Goal: Task Accomplishment & Management: Complete application form

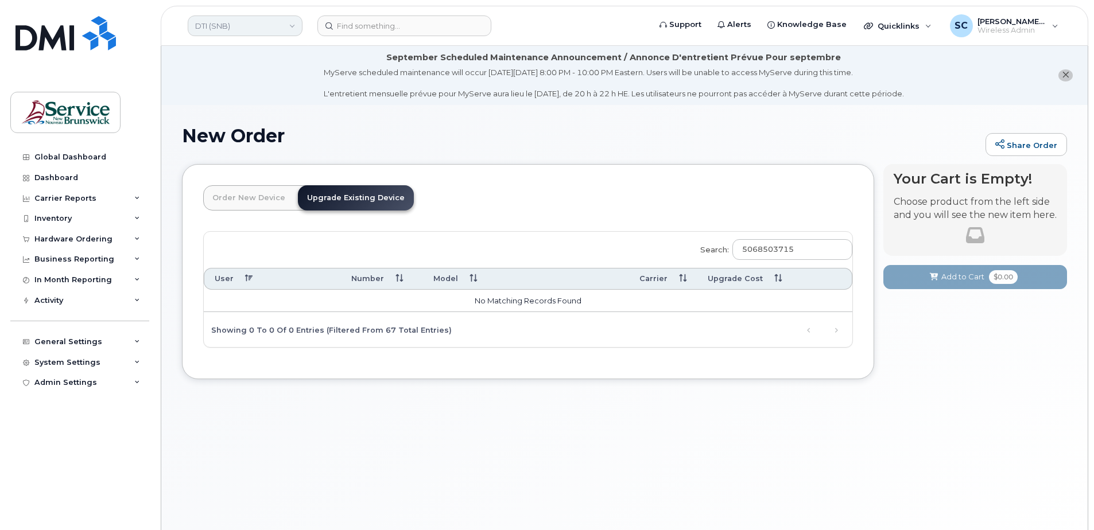
click at [279, 34] on link "DTI (SNB)" at bounding box center [245, 25] width 115 height 21
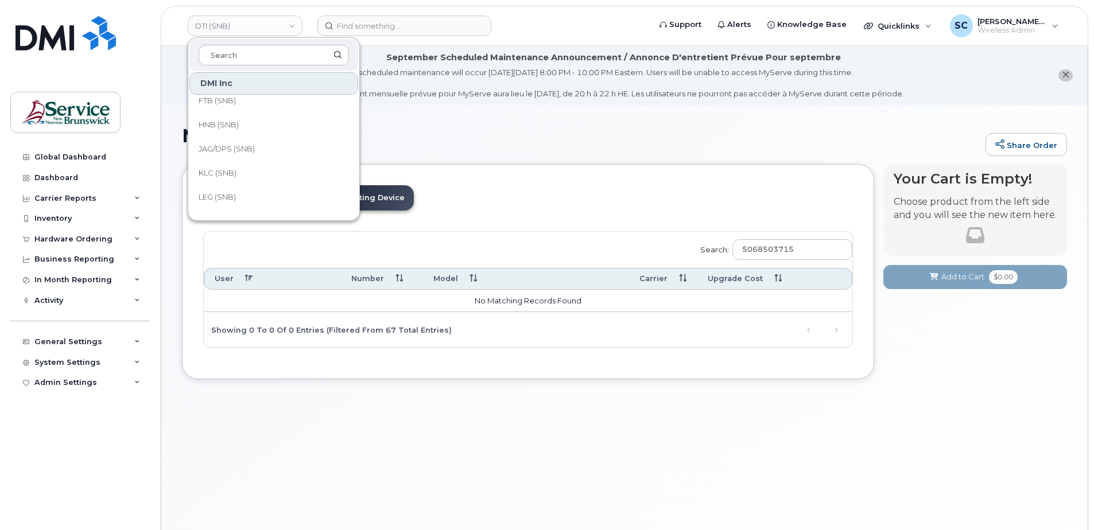
scroll to position [119, 0]
click at [243, 163] on span "JAG/DPS (SNB)" at bounding box center [227, 158] width 56 height 11
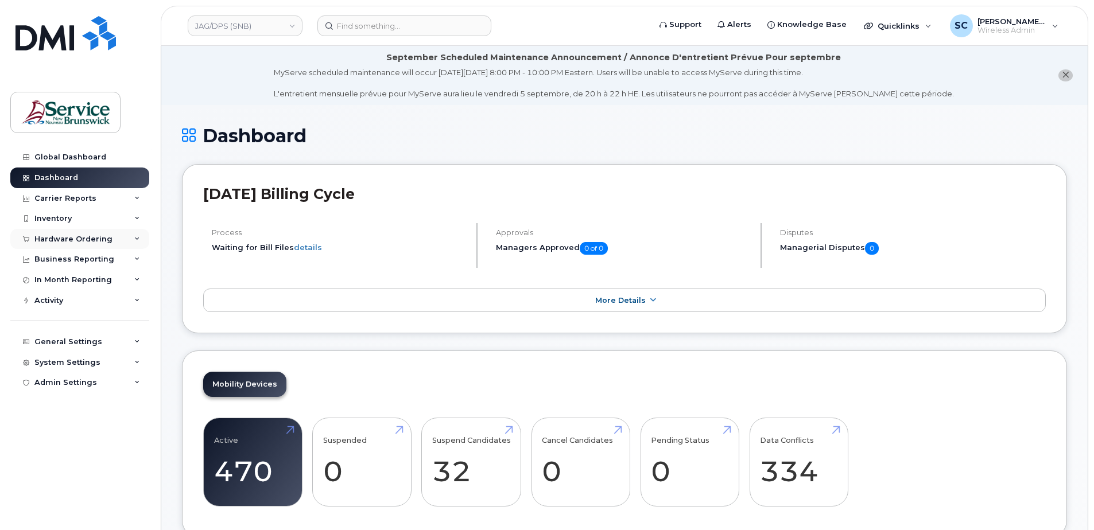
click at [98, 242] on div "Hardware Ordering" at bounding box center [73, 239] width 78 height 9
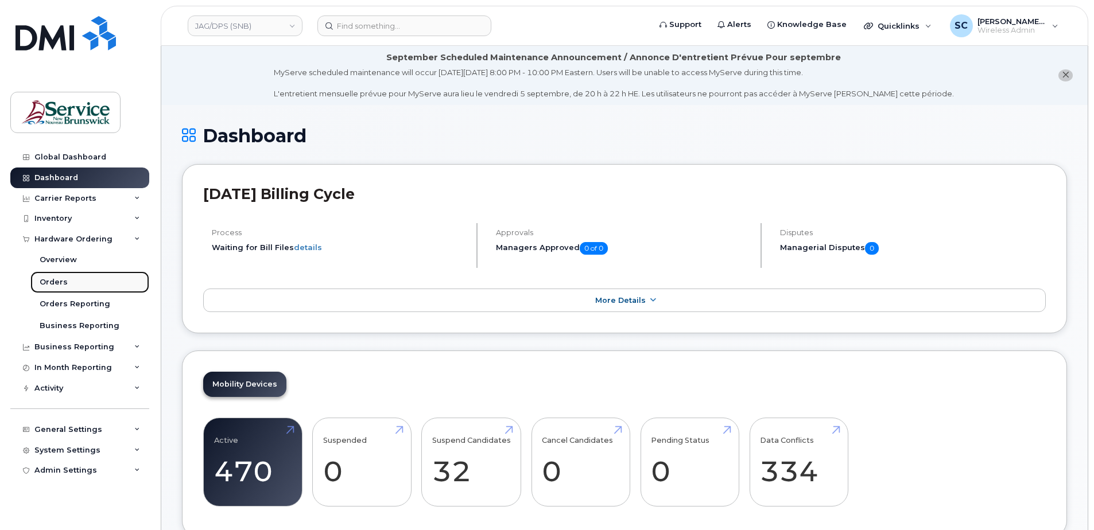
click at [87, 281] on link "Orders" at bounding box center [89, 282] width 119 height 22
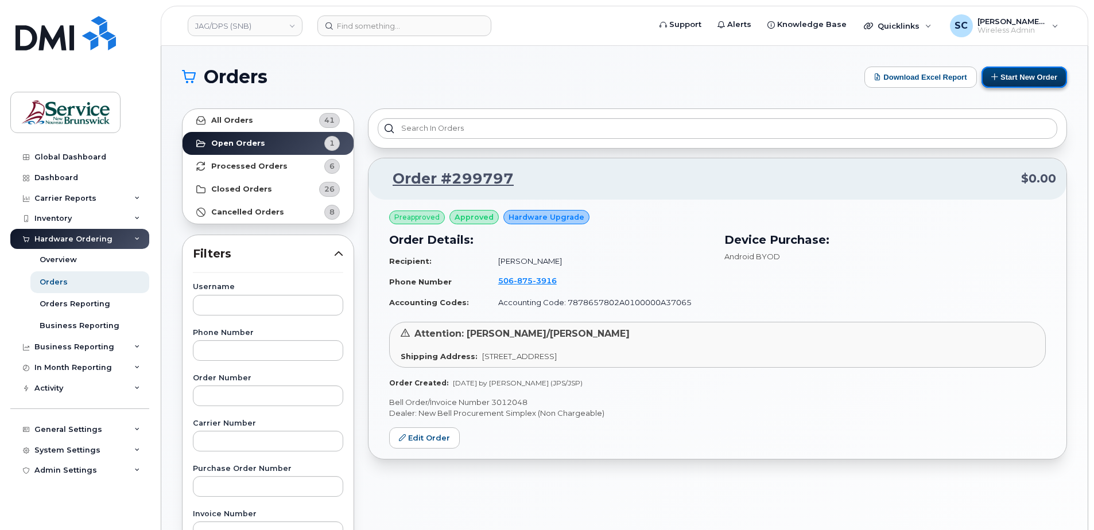
click at [1010, 81] on button "Start New Order" at bounding box center [1023, 77] width 85 height 21
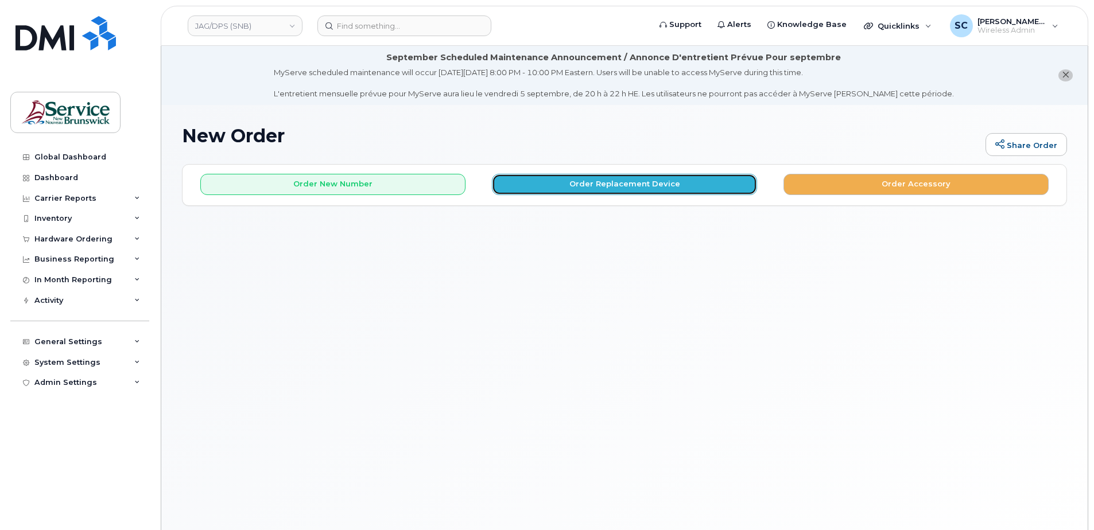
click at [621, 187] on button "Order Replacement Device" at bounding box center [624, 184] width 265 height 21
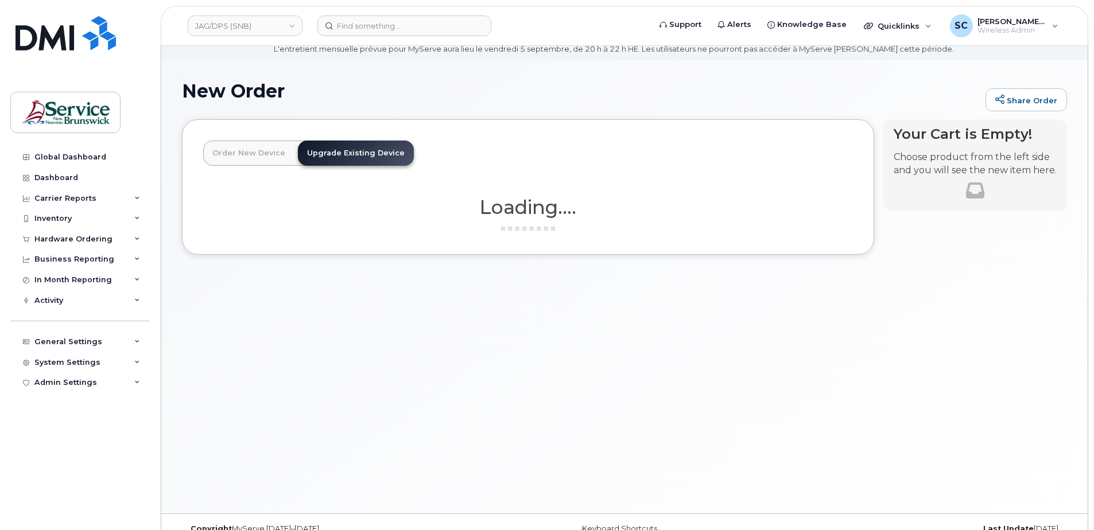
scroll to position [57, 0]
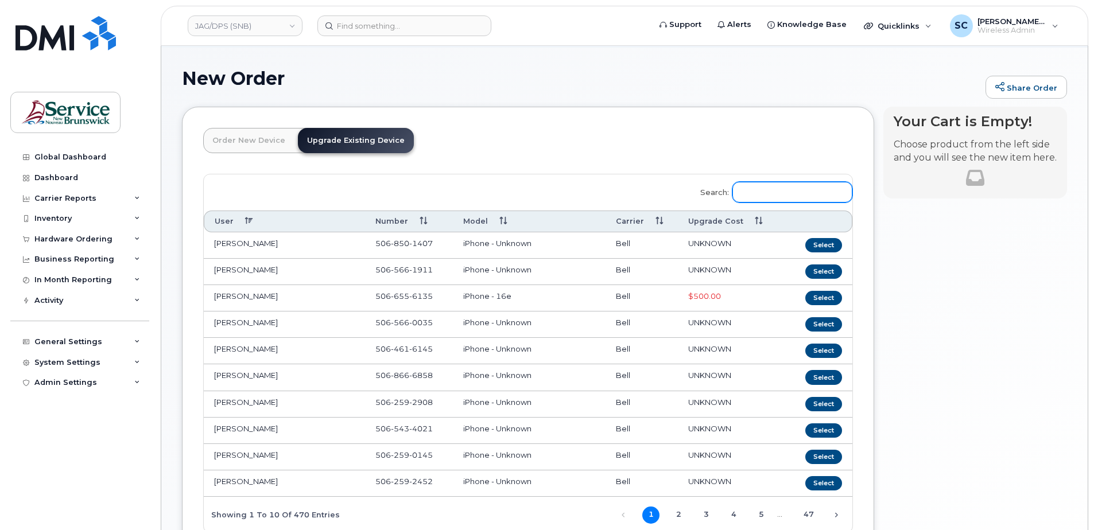
drag, startPoint x: 786, startPoint y: 204, endPoint x: 791, endPoint y: 199, distance: 6.9
click at [790, 200] on label "Search:" at bounding box center [773, 190] width 160 height 32
click at [791, 199] on input "Search:" at bounding box center [792, 192] width 120 height 21
paste input "506 397 4075"
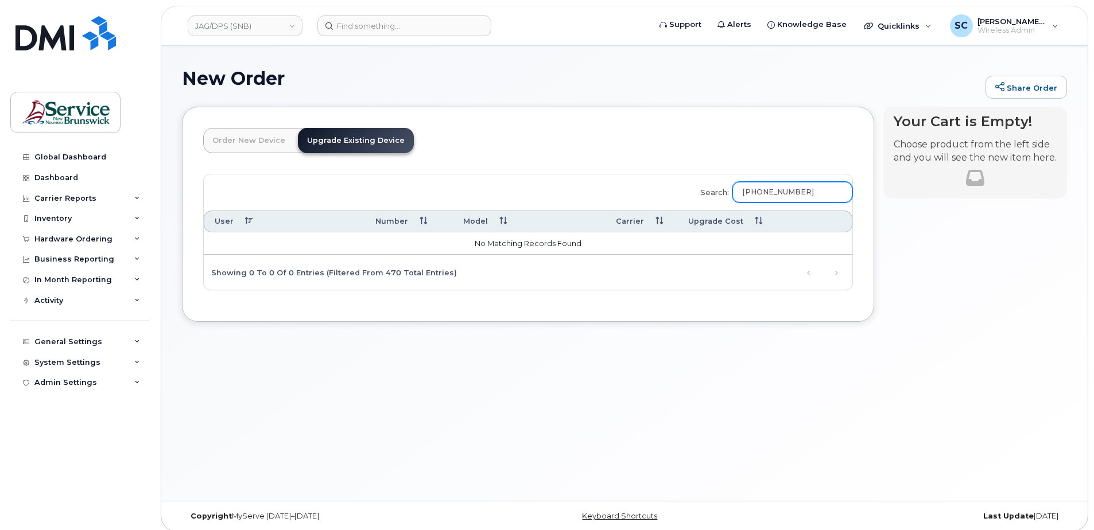
click at [786, 194] on input "506 397 4075" at bounding box center [792, 192] width 120 height 21
click at [701, 141] on header "Order New Device Upgrade Existing Device Order new device and new line Order ne…" at bounding box center [528, 151] width 650 height 46
click at [769, 184] on input "5063974075" at bounding box center [792, 192] width 120 height 21
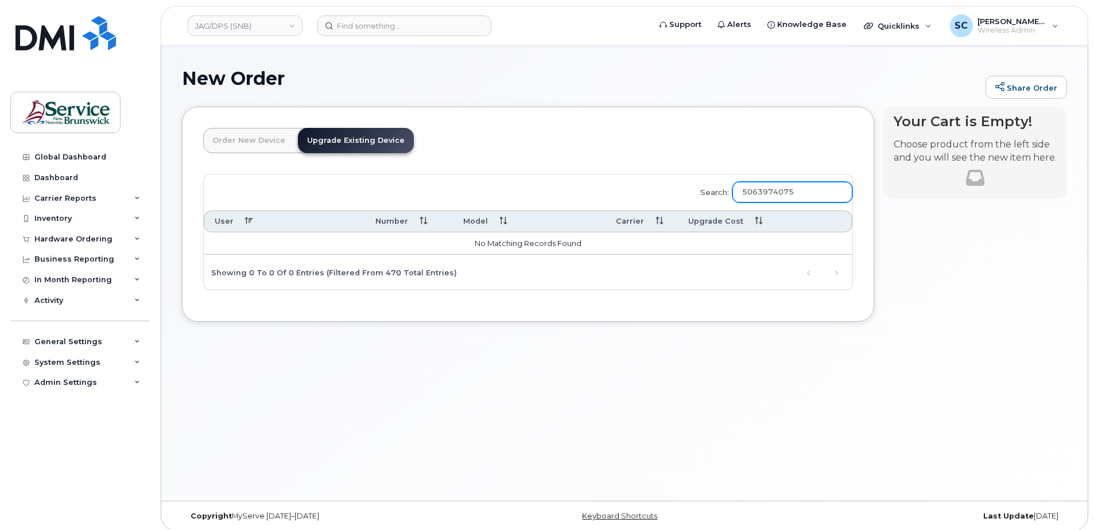
paste input "Cleo LeBlanc"
type input "Cleo LeBlanc"
click at [709, 133] on header "Order New Device Upgrade Existing Device Order new device and new line Order ne…" at bounding box center [528, 151] width 650 height 46
click at [783, 196] on input "Cleo LeBlanc" at bounding box center [792, 192] width 120 height 21
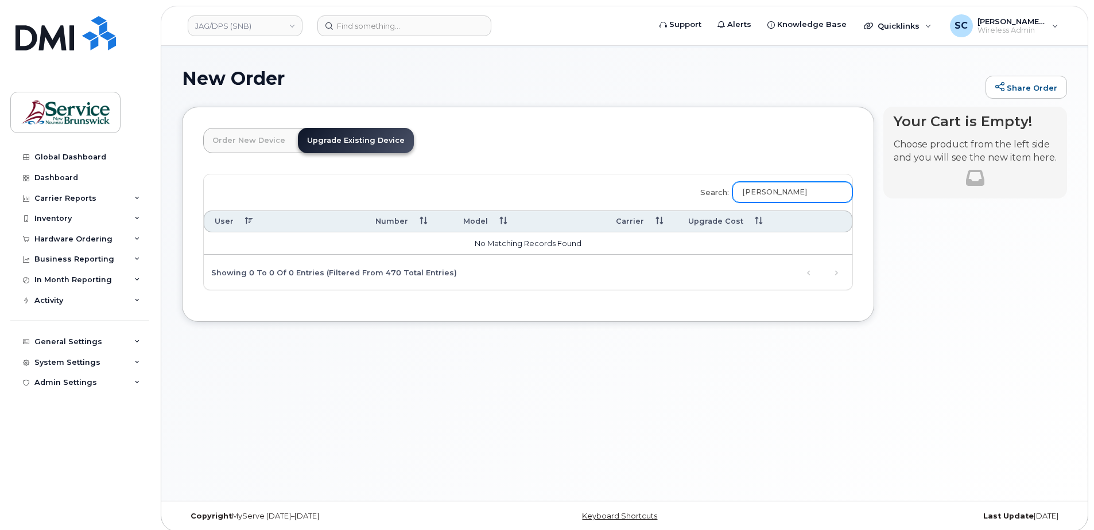
click at [783, 196] on input "Cleo LeBlanc" at bounding box center [792, 192] width 120 height 21
click at [259, 26] on link "JAG/DPS (SNB)" at bounding box center [245, 25] width 115 height 21
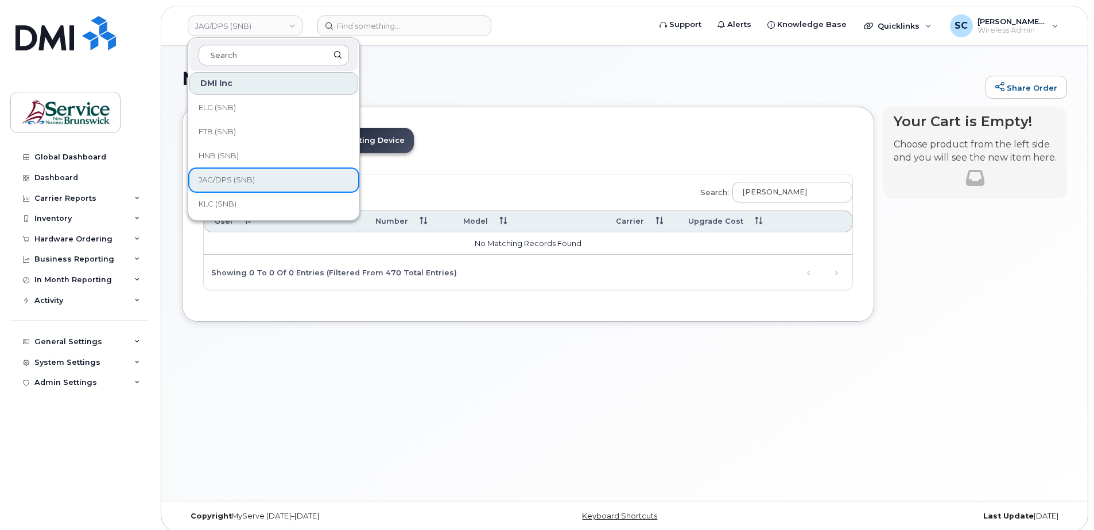
scroll to position [115, 0]
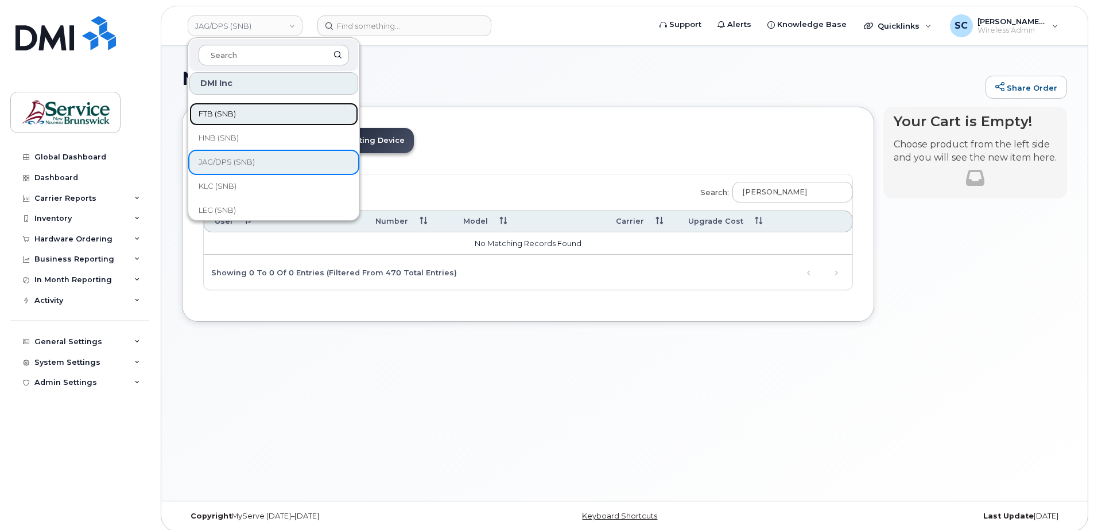
click at [255, 113] on link "FTB (SNB)" at bounding box center [273, 114] width 169 height 23
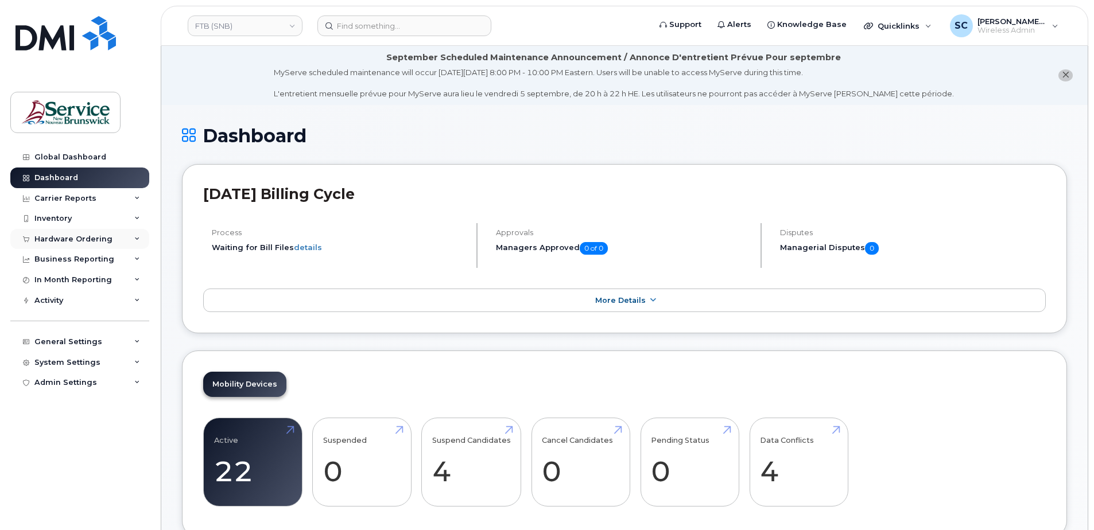
click at [64, 241] on div "Hardware Ordering" at bounding box center [73, 239] width 78 height 9
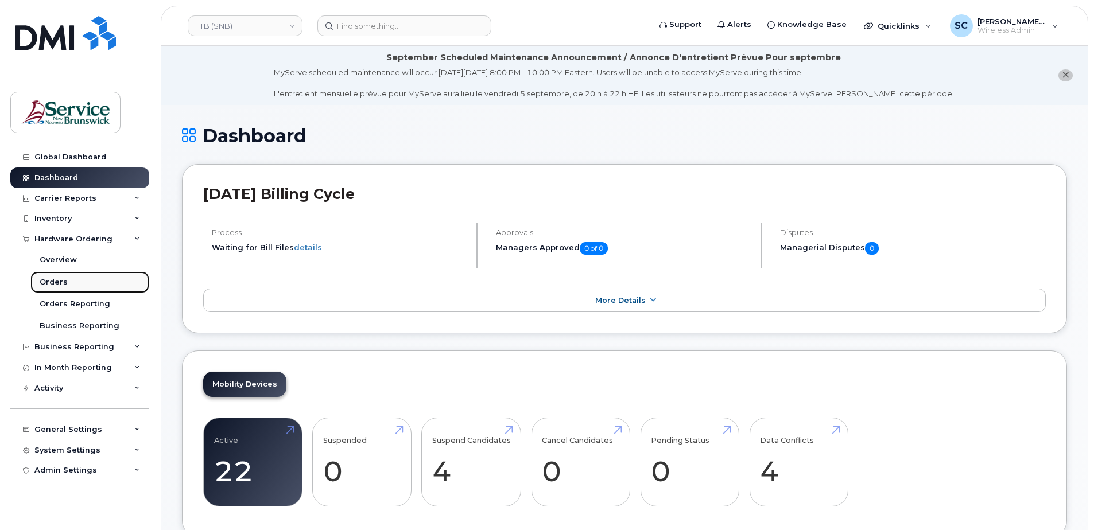
click at [84, 283] on link "Orders" at bounding box center [89, 282] width 119 height 22
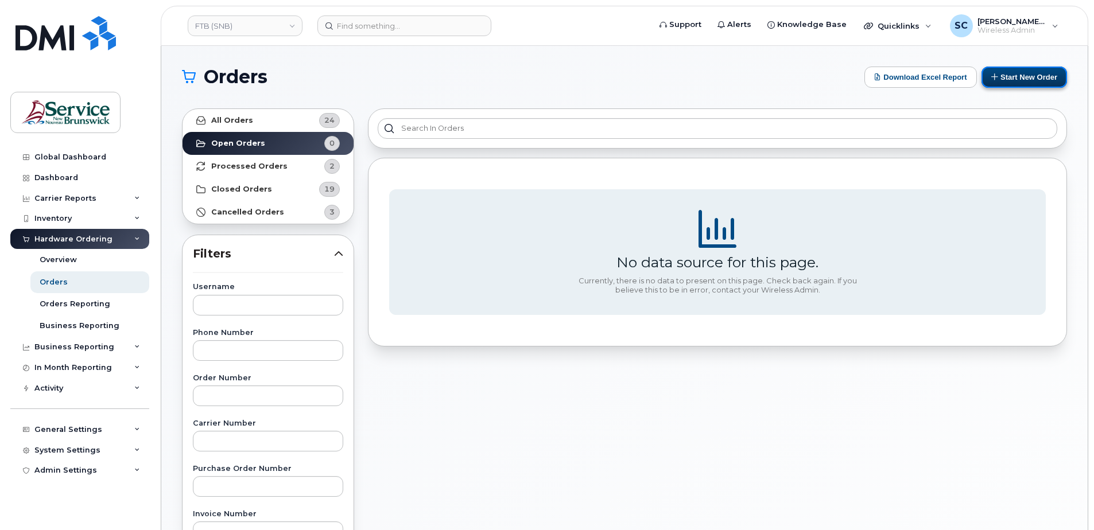
click at [1033, 81] on button "Start New Order" at bounding box center [1023, 77] width 85 height 21
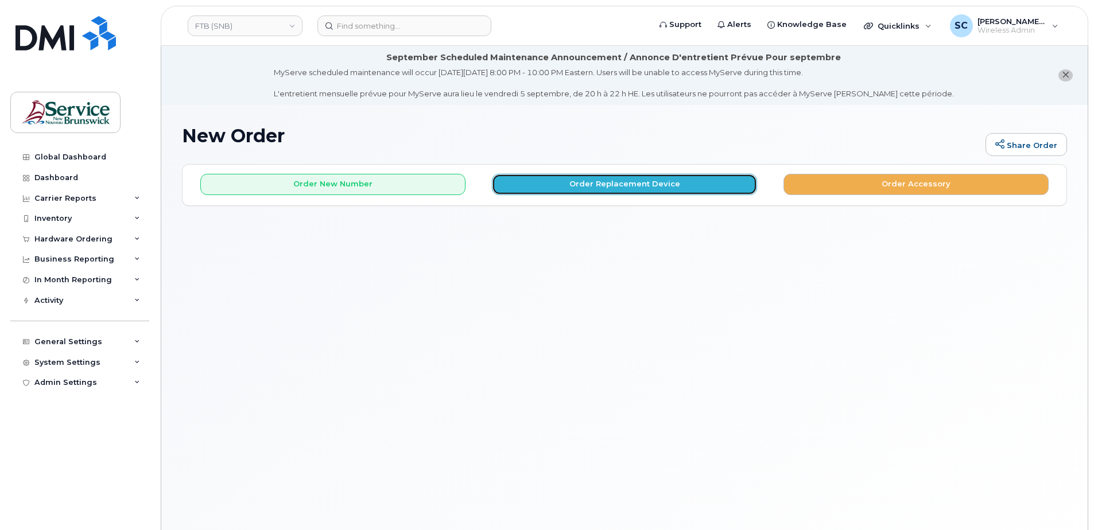
click at [593, 177] on button "Order Replacement Device" at bounding box center [624, 184] width 265 height 21
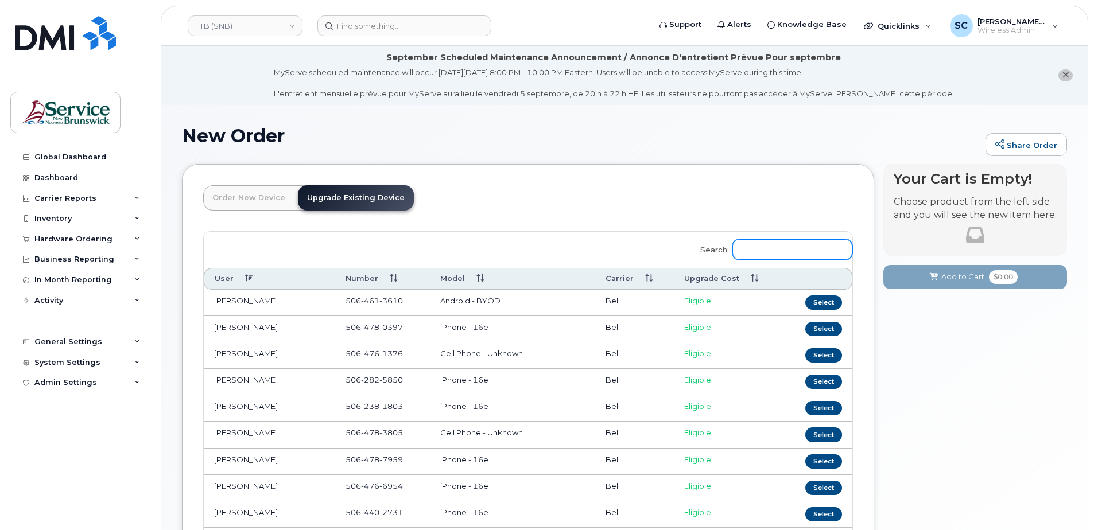
click at [763, 248] on input "Search:" at bounding box center [792, 249] width 120 height 21
paste input "5064478218"
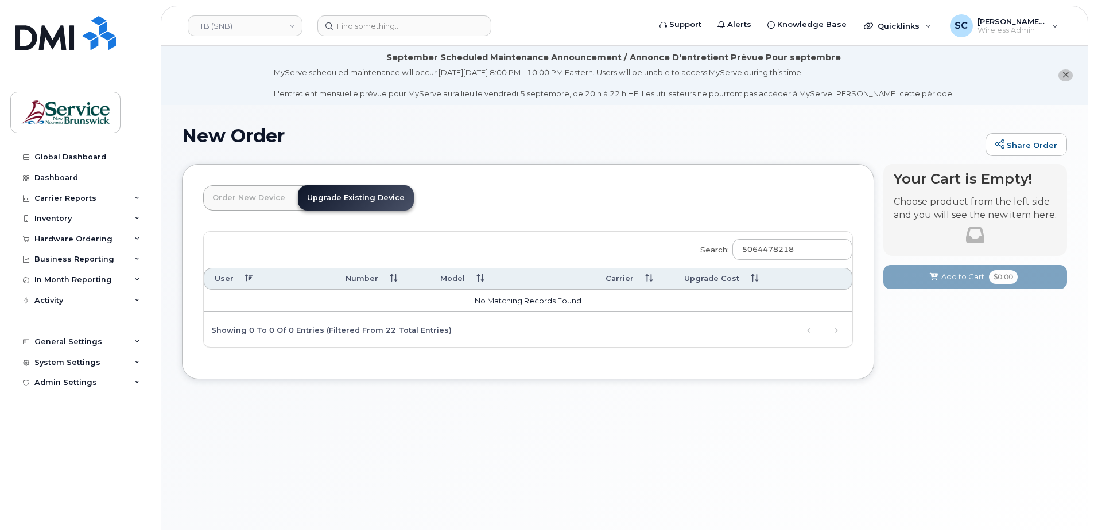
click at [686, 223] on header "Order New Device Upgrade Existing Device Order new device and new line Order ne…" at bounding box center [528, 208] width 650 height 46
click at [779, 248] on input "5064478218" at bounding box center [792, 249] width 120 height 21
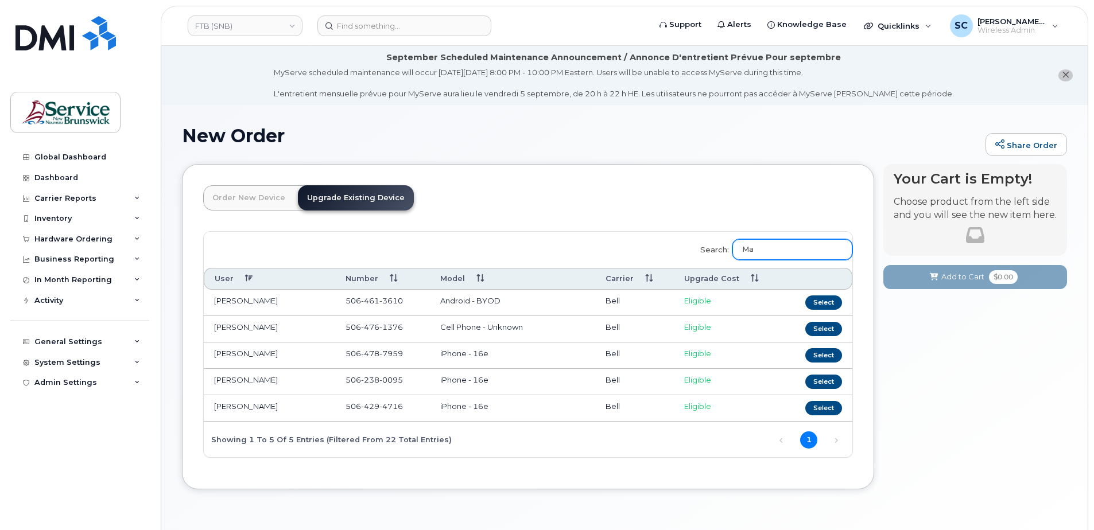
type input "M"
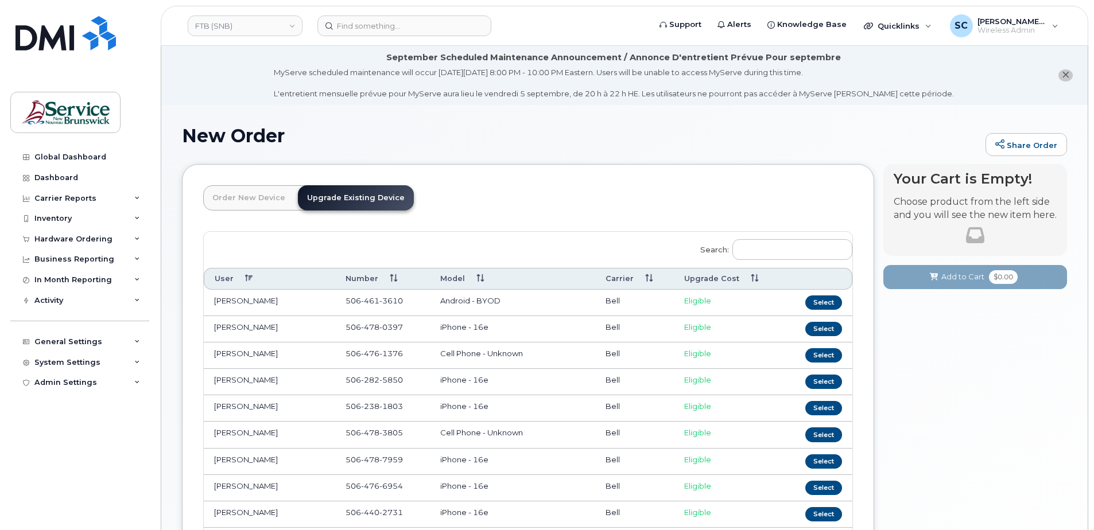
click at [714, 217] on header "Order New Device Upgrade Existing Device Order new device and new line Order ne…" at bounding box center [528, 208] width 650 height 46
